Goal: Task Accomplishment & Management: Manage account settings

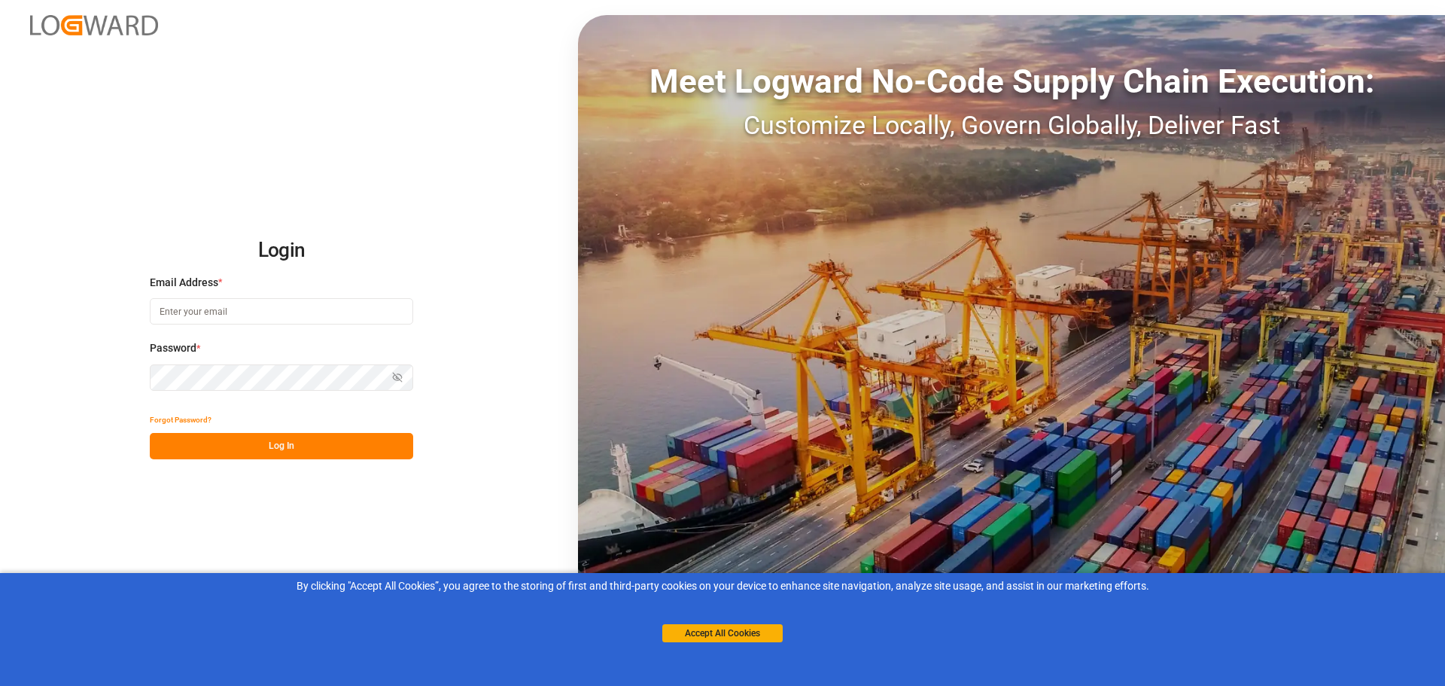
click at [328, 447] on button "Log In" at bounding box center [281, 446] width 263 height 26
click at [178, 316] on input at bounding box center [281, 311] width 263 height 26
type input "c"
click at [178, 308] on input at bounding box center [281, 311] width 263 height 26
paste input "[PERSON_NAME][EMAIL_ADDRESS][PERSON_NAME][DOMAIN_NAME]"
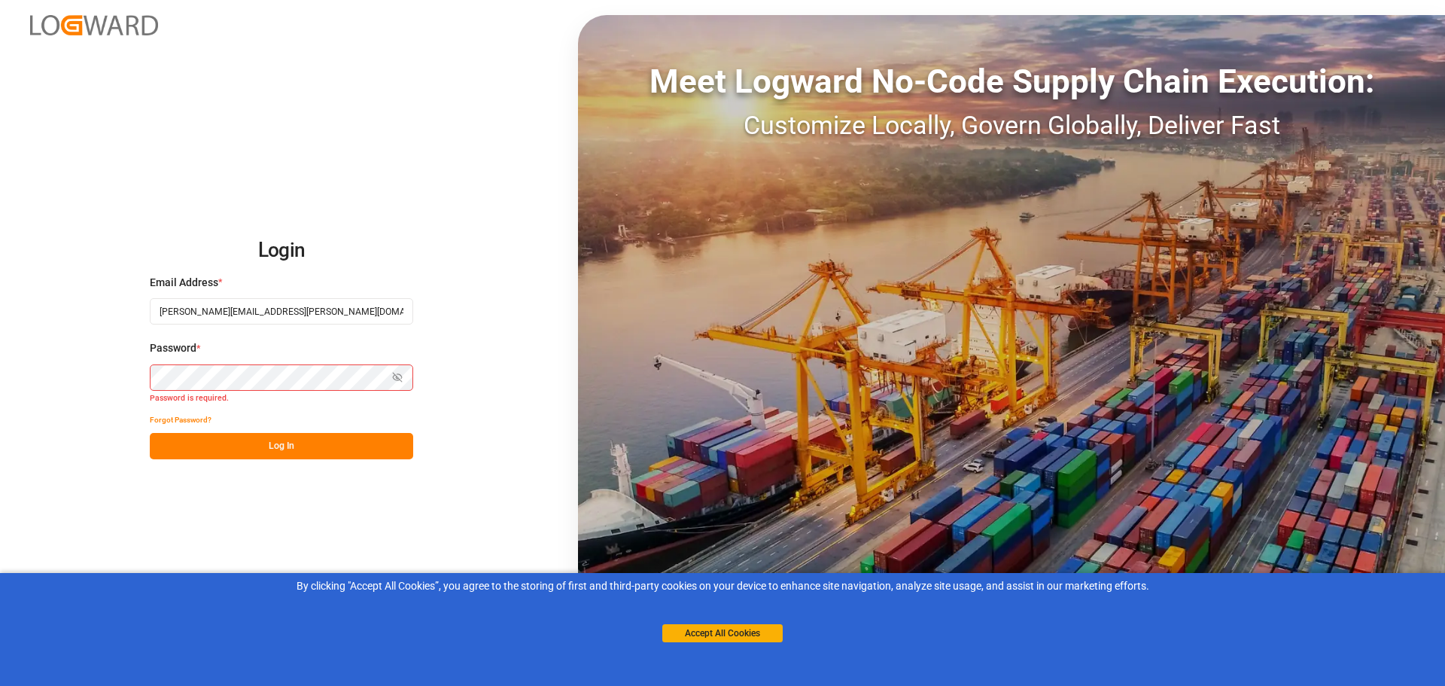
type input "[PERSON_NAME][EMAIL_ADDRESS][PERSON_NAME][DOMAIN_NAME]"
click at [254, 449] on button "Log In" at bounding box center [281, 446] width 263 height 26
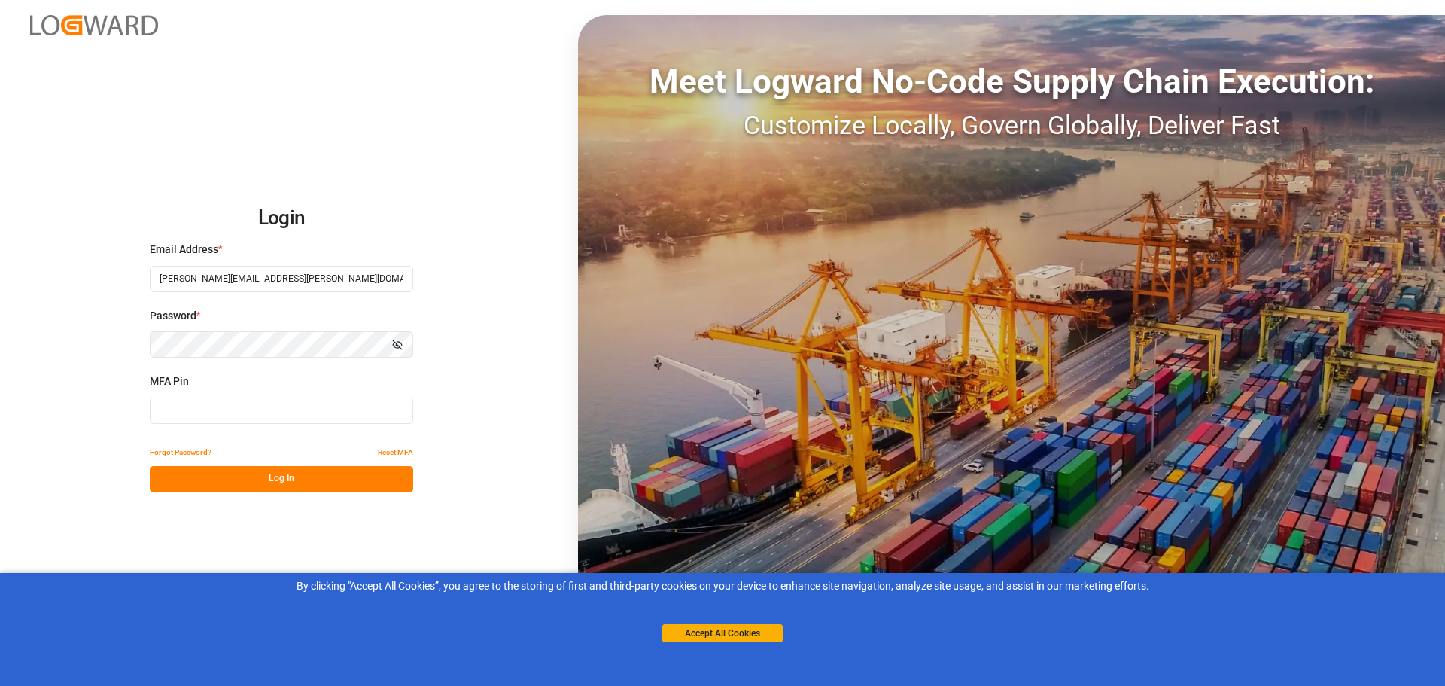
click at [197, 415] on input at bounding box center [281, 410] width 263 height 26
click at [189, 412] on input at bounding box center [281, 410] width 263 height 26
type input "084337"
click at [202, 470] on button "Log In" at bounding box center [281, 479] width 263 height 26
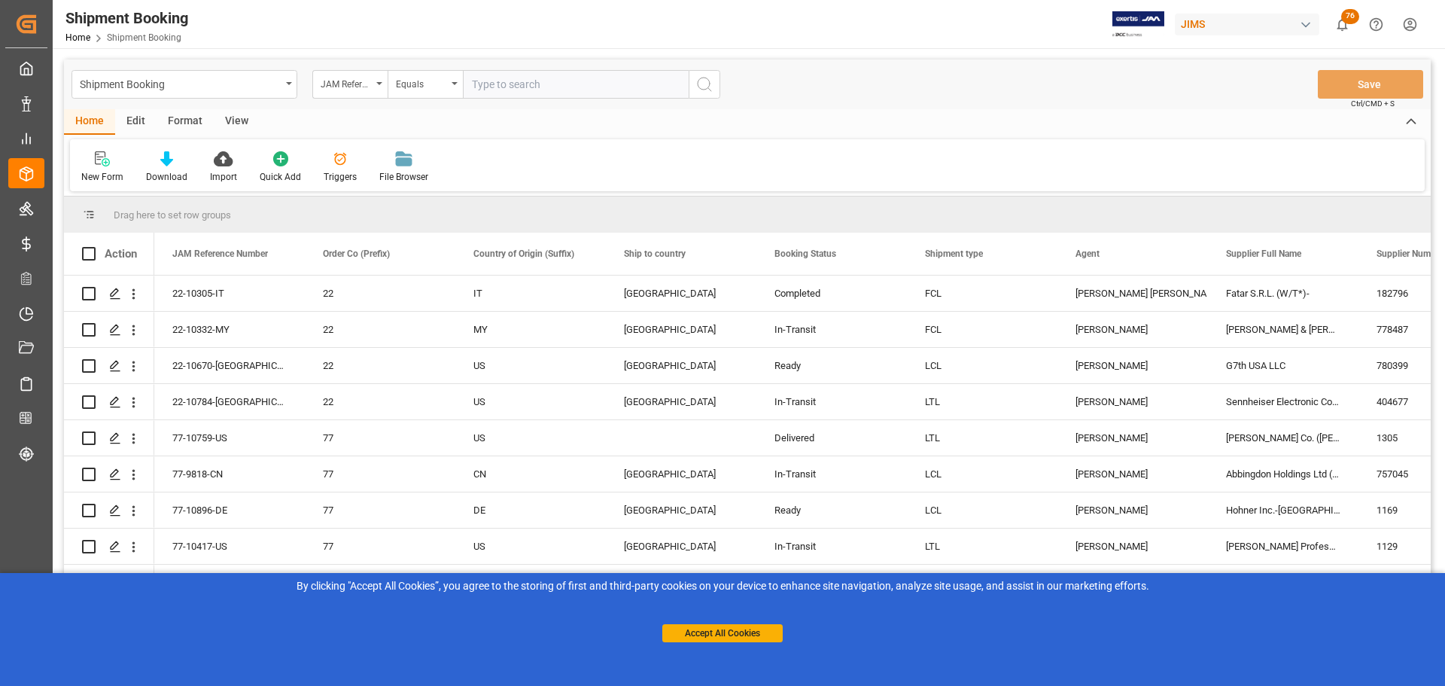
click at [559, 645] on div "By clicking "Accept All Cookies”, you agree to the storing of first and third-p…" at bounding box center [722, 610] width 1445 height 75
click at [723, 637] on button "Accept All Cookies" at bounding box center [722, 633] width 120 height 18
